Goal: Task Accomplishment & Management: Use online tool/utility

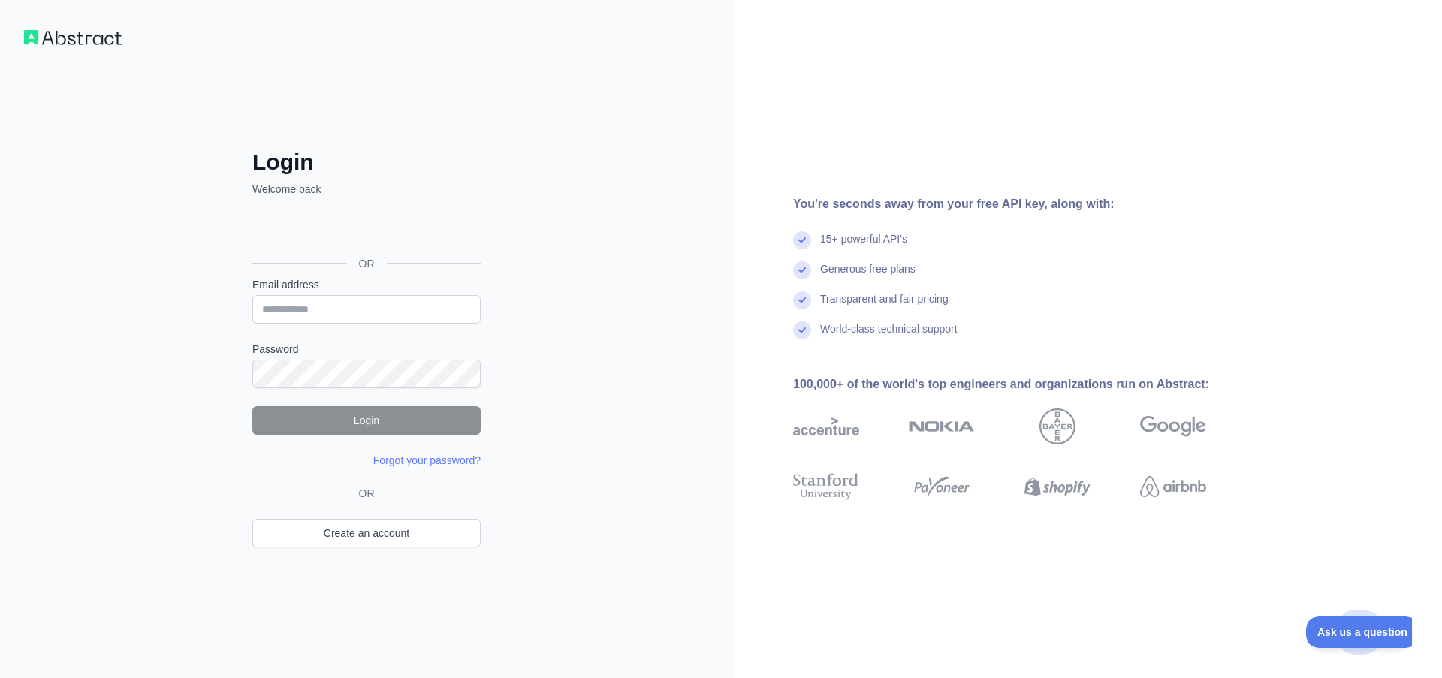
click at [396, 231] on div "Sign in with Google. Opens in new tab" at bounding box center [364, 229] width 225 height 33
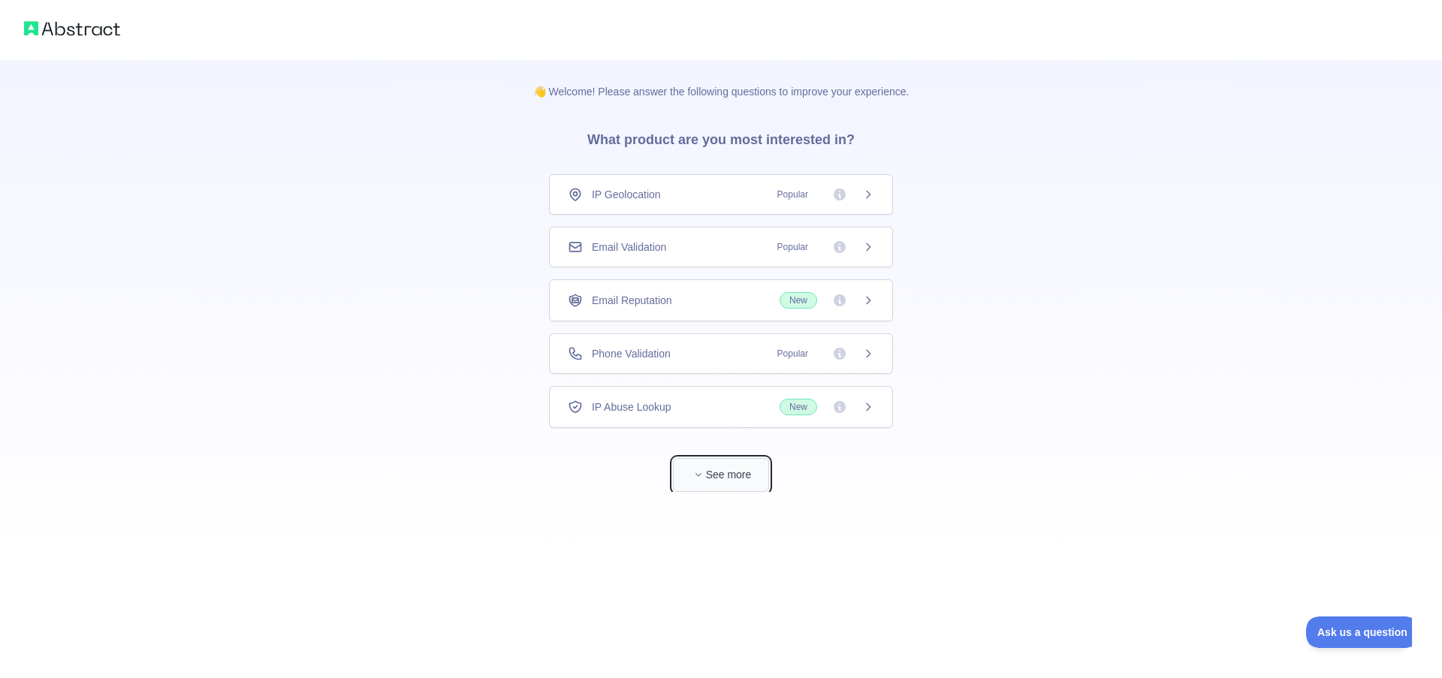
click at [718, 478] on button "See more" at bounding box center [721, 475] width 96 height 34
click at [810, 351] on span "Popular" at bounding box center [792, 353] width 49 height 15
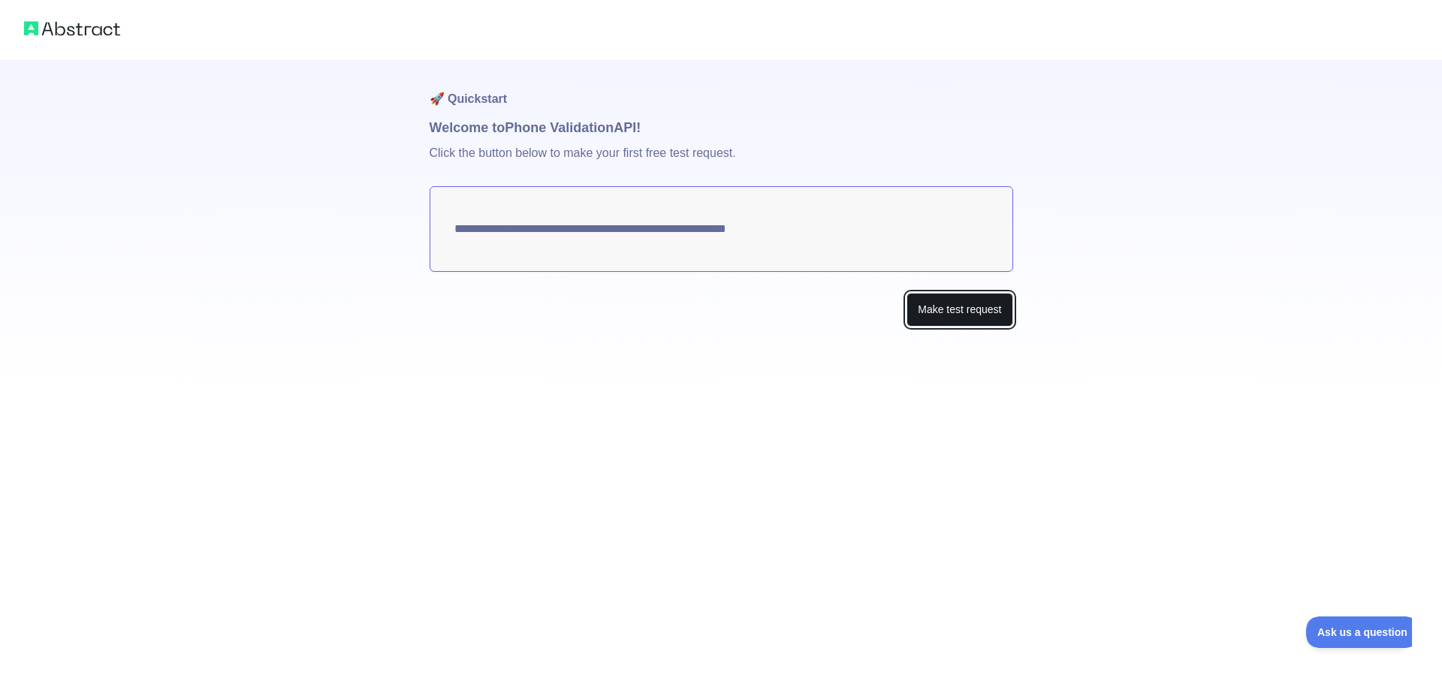
click at [948, 308] on button "Make test request" at bounding box center [959, 310] width 106 height 34
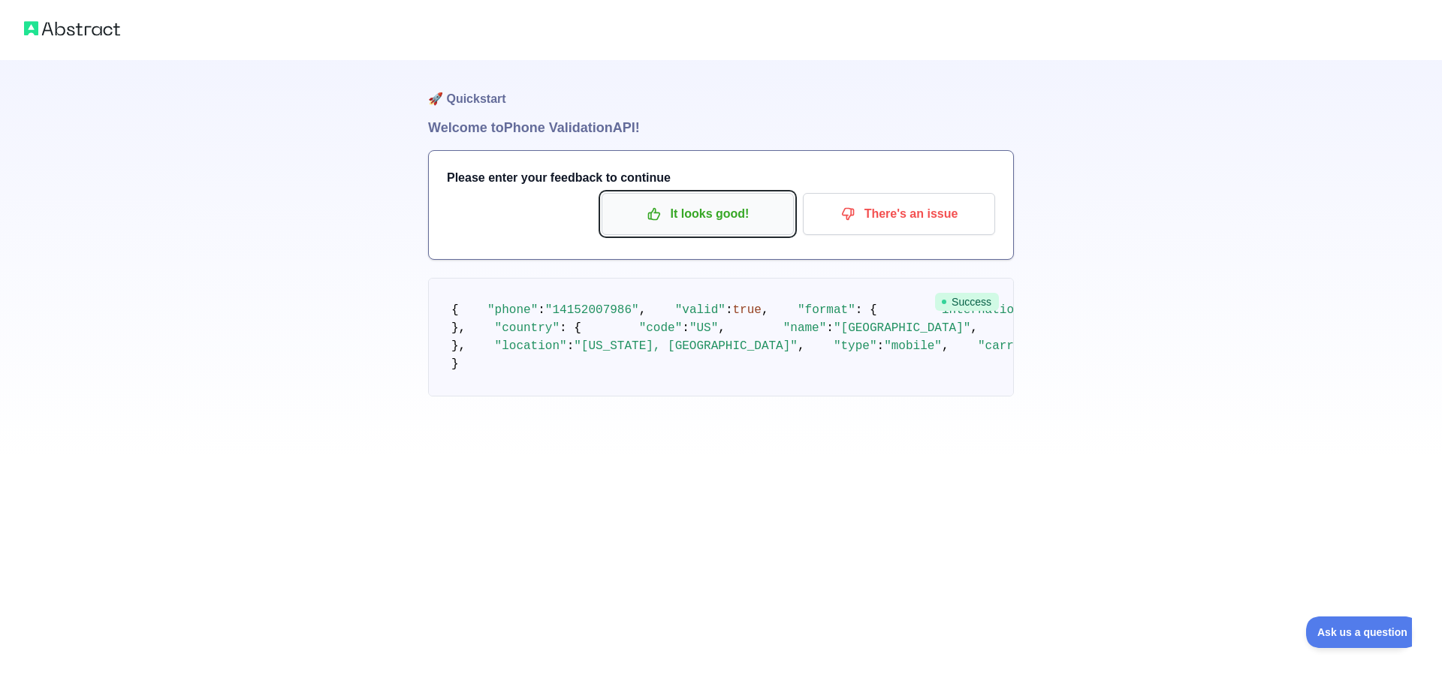
click at [751, 224] on p "It looks good!" at bounding box center [698, 214] width 170 height 26
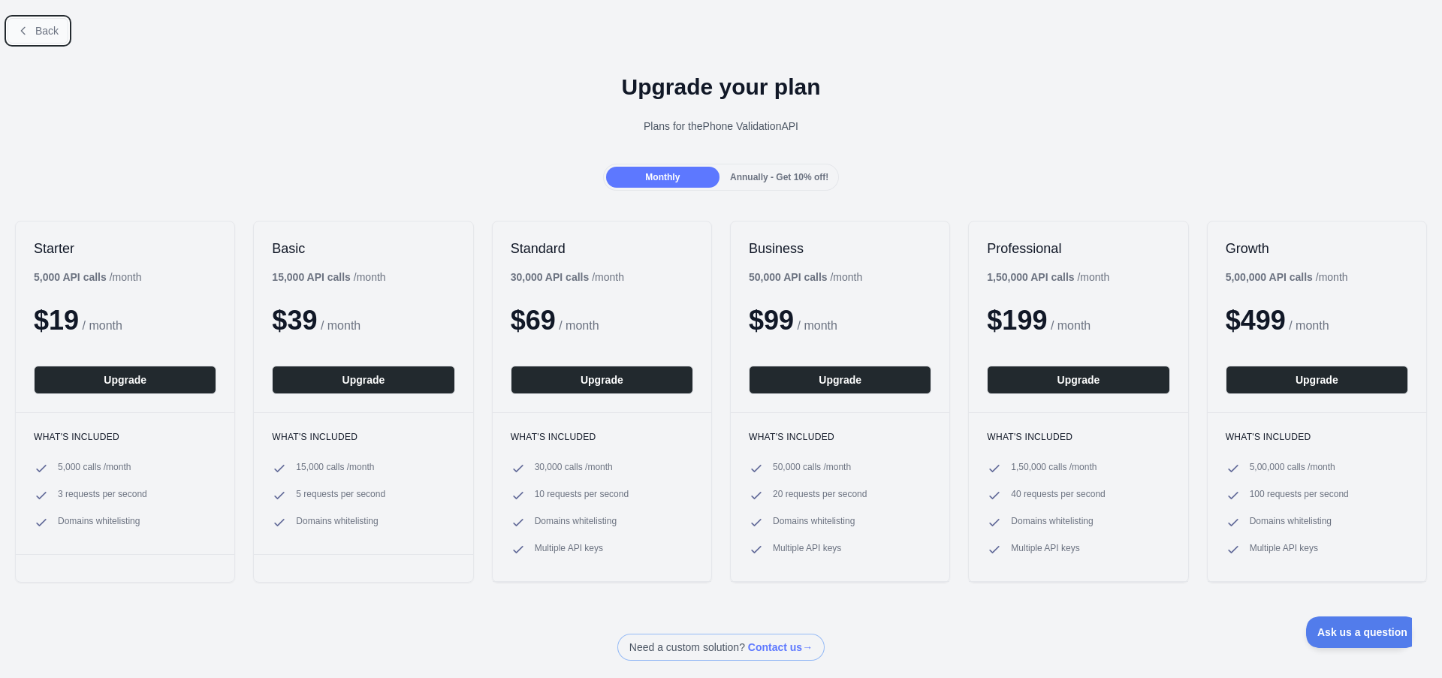
click at [44, 32] on span "Back" at bounding box center [46, 31] width 23 height 12
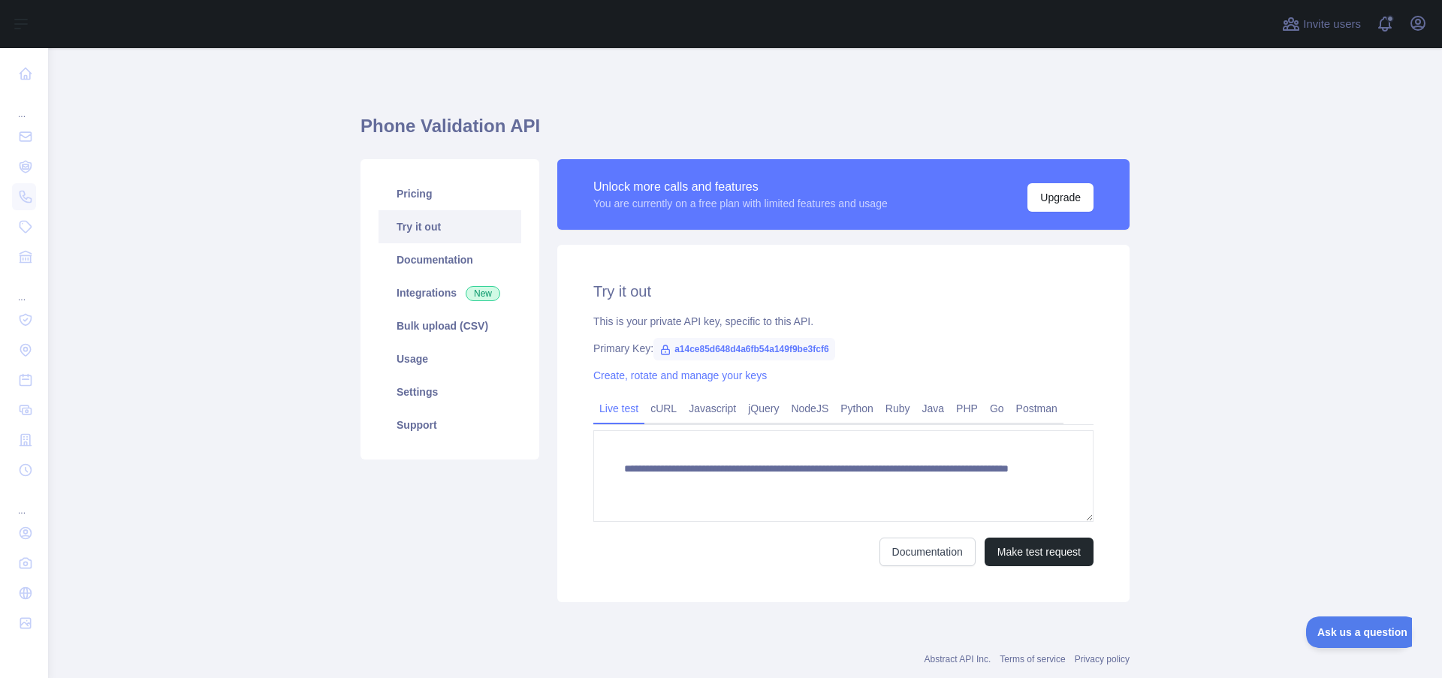
click at [699, 343] on span "a14ce85d648d4a6fb54a149f9be3fcf6" at bounding box center [743, 349] width 181 height 23
copy span "a14ce85d648d4a6fb54a149f9be3fcf6"
click at [451, 294] on link "Integrations New" at bounding box center [449, 292] width 143 height 33
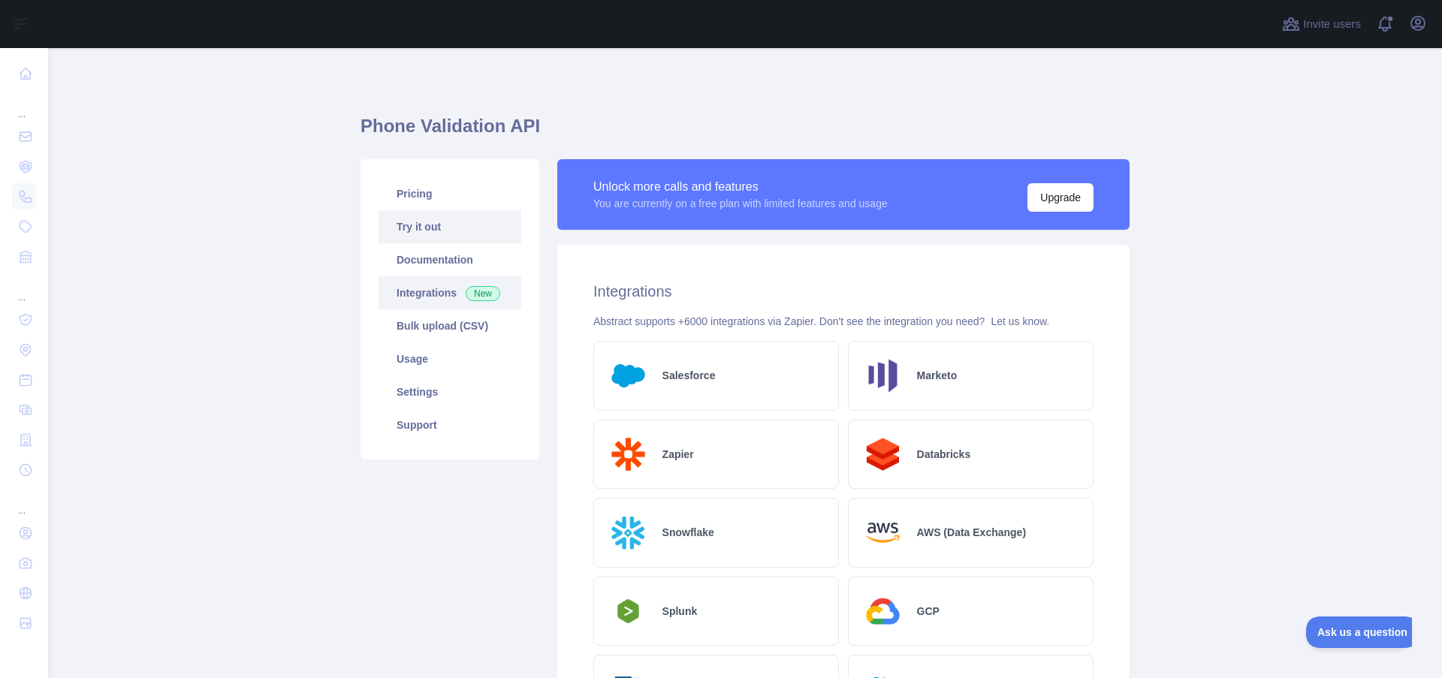
click at [436, 232] on link "Try it out" at bounding box center [449, 226] width 143 height 33
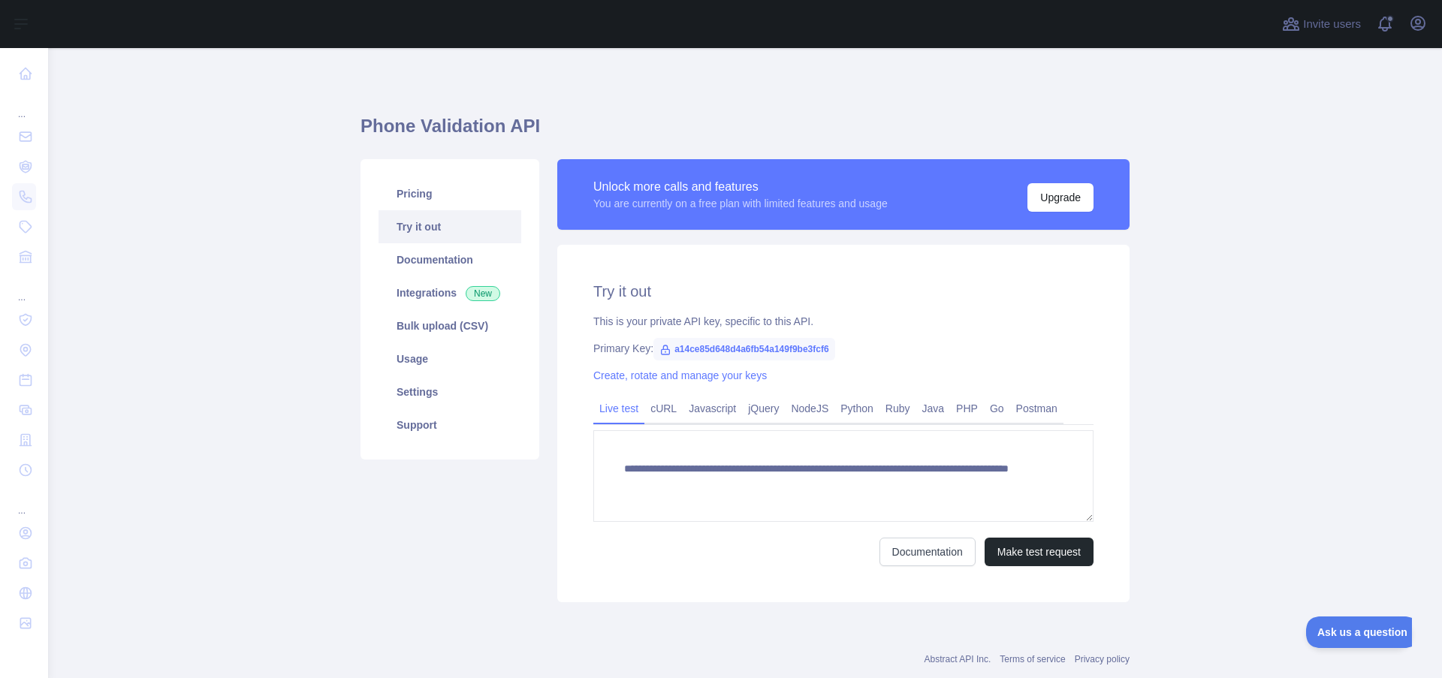
click at [704, 342] on span "a14ce85d648d4a6fb54a149f9be3fcf6" at bounding box center [743, 349] width 181 height 23
copy span "a14ce85d648d4a6fb54a149f9be3fcf6"
click at [462, 389] on link "Settings" at bounding box center [449, 391] width 143 height 33
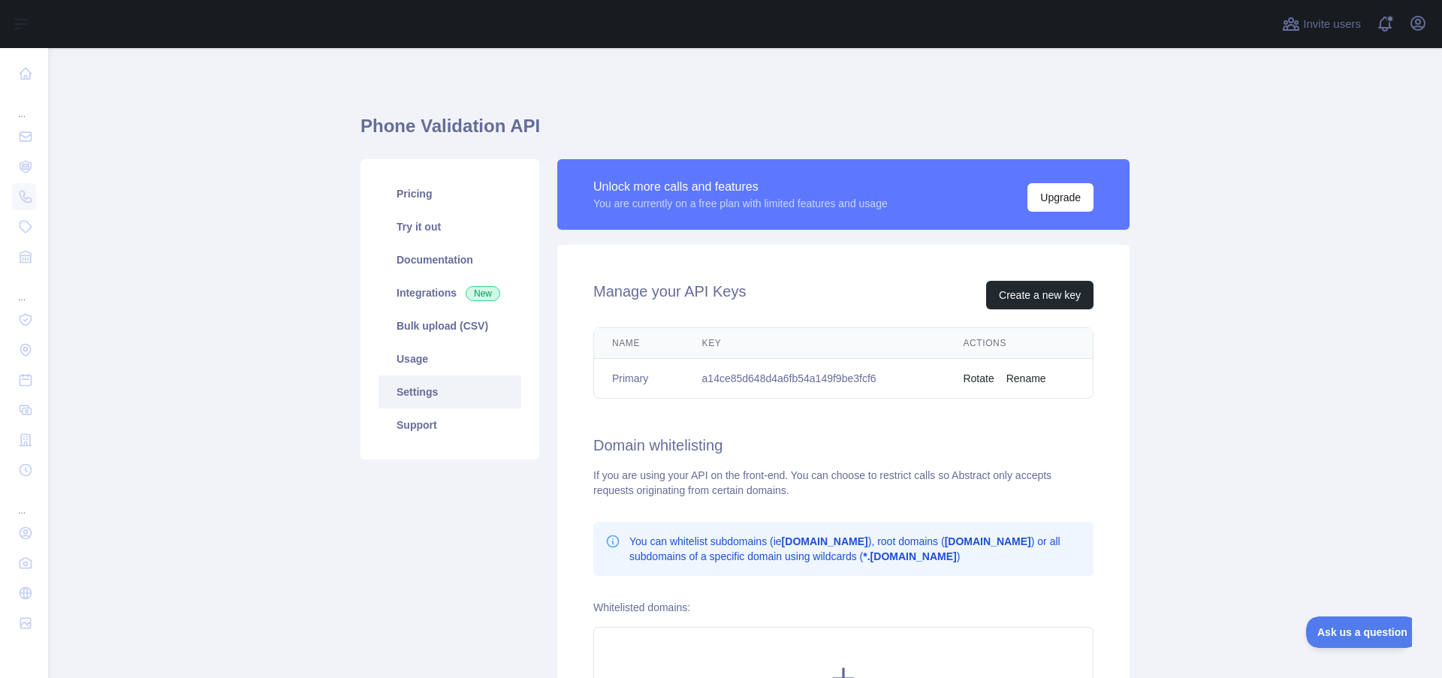
click at [813, 378] on td "a14ce85d648d4a6fb54a149f9be3fcf6" at bounding box center [814, 379] width 261 height 40
copy td "a14ce85d648d4a6fb54a149f9be3fcf6"
